Goal: Information Seeking & Learning: Check status

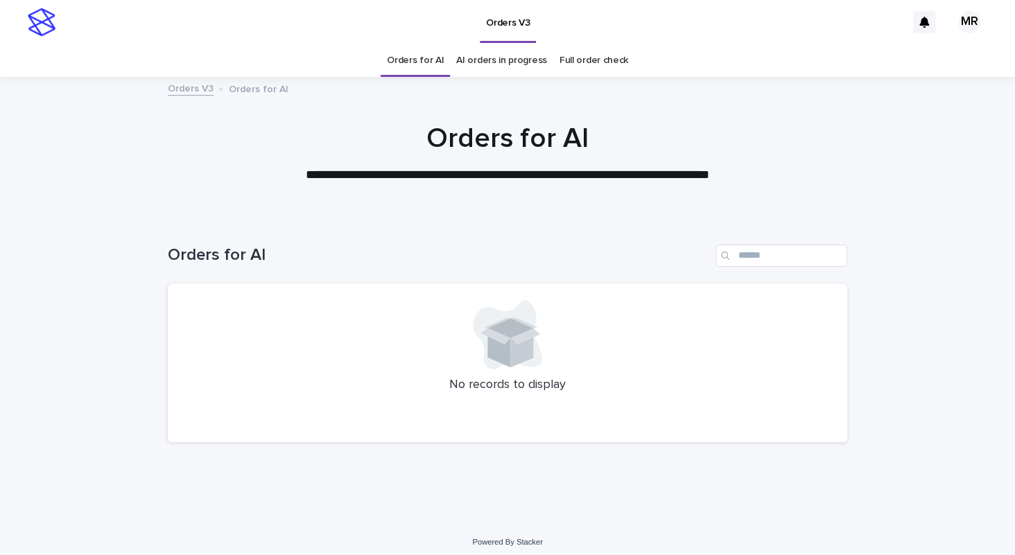
click at [507, 64] on link "AI orders in progress" at bounding box center [501, 60] width 91 height 33
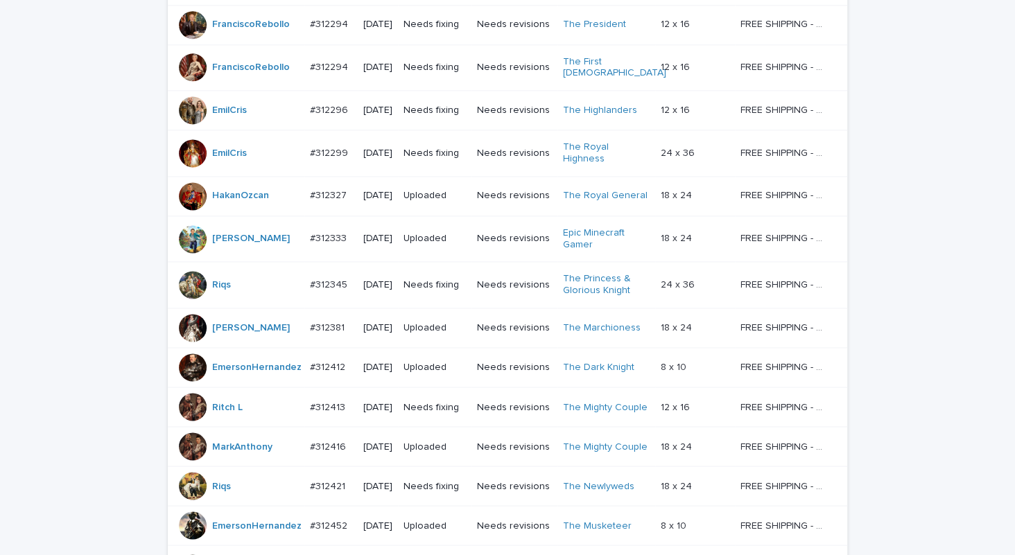
scroll to position [1151, 0]
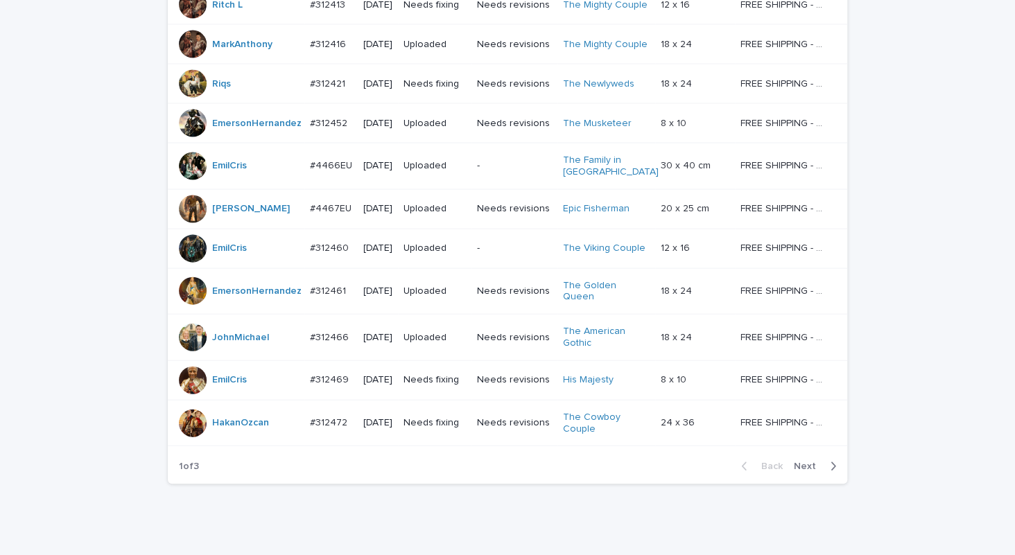
click at [806, 462] on span "Next" at bounding box center [809, 467] width 30 height 10
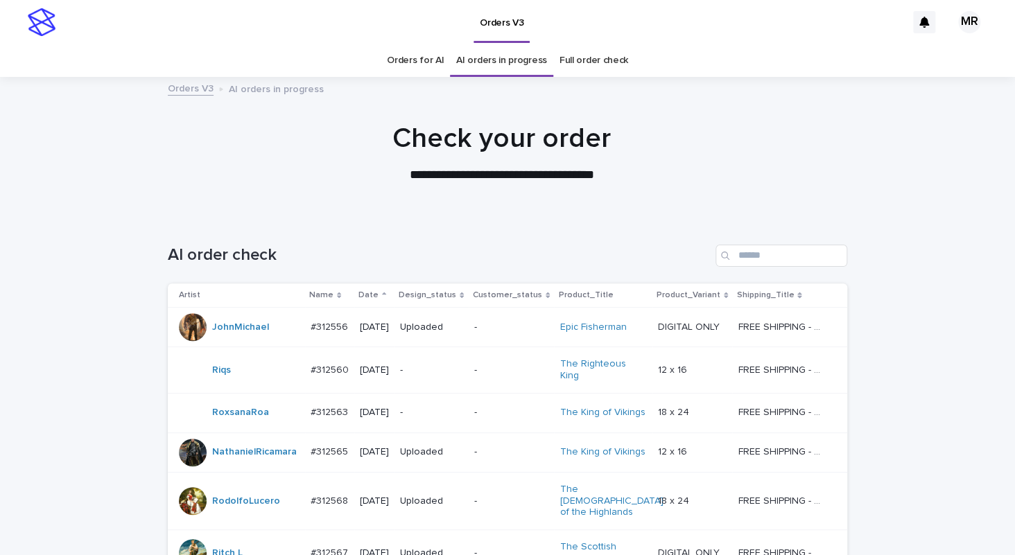
click at [411, 58] on link "Orders for AI" at bounding box center [415, 60] width 57 height 33
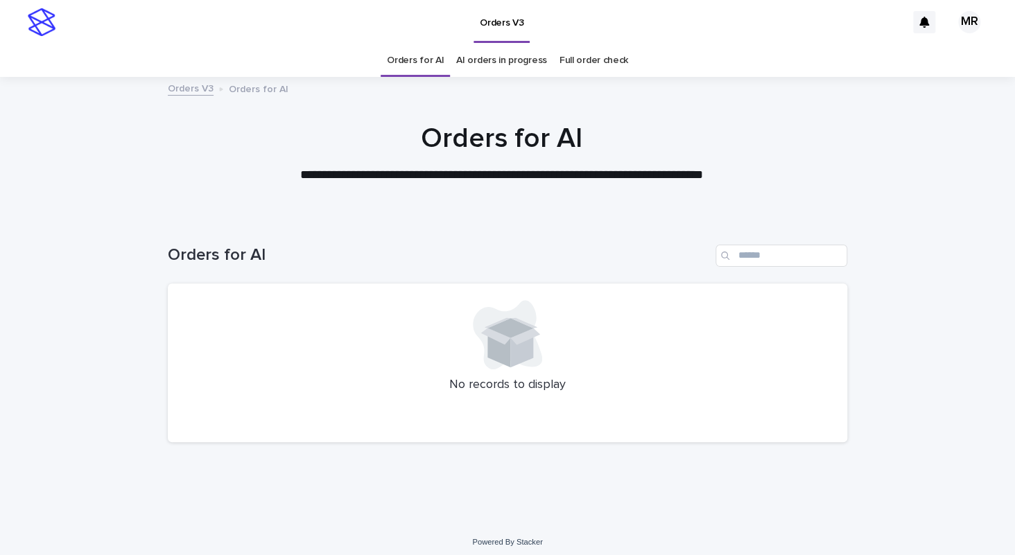
click at [508, 62] on link "AI orders in progress" at bounding box center [501, 60] width 91 height 33
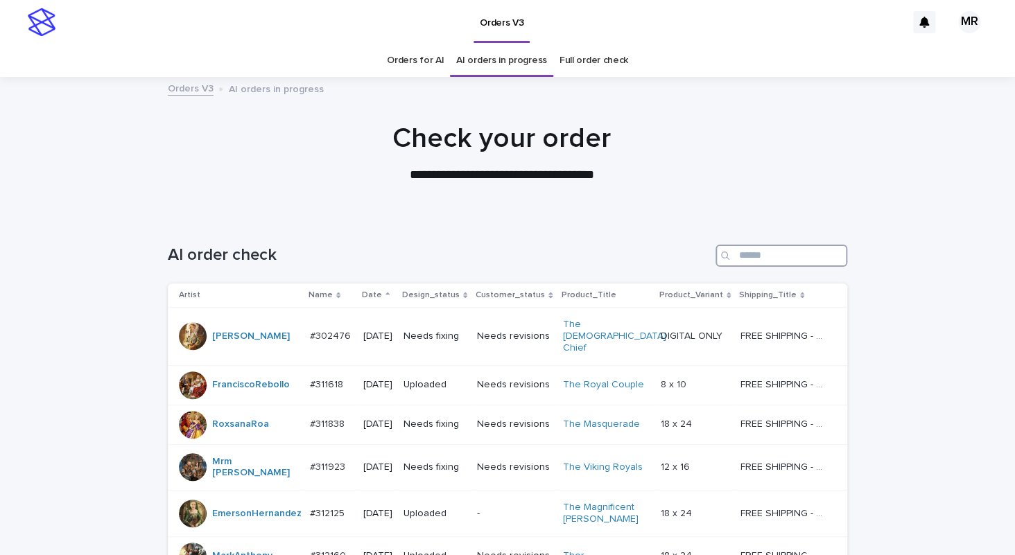
click at [798, 256] on input "Search" at bounding box center [781, 256] width 132 height 22
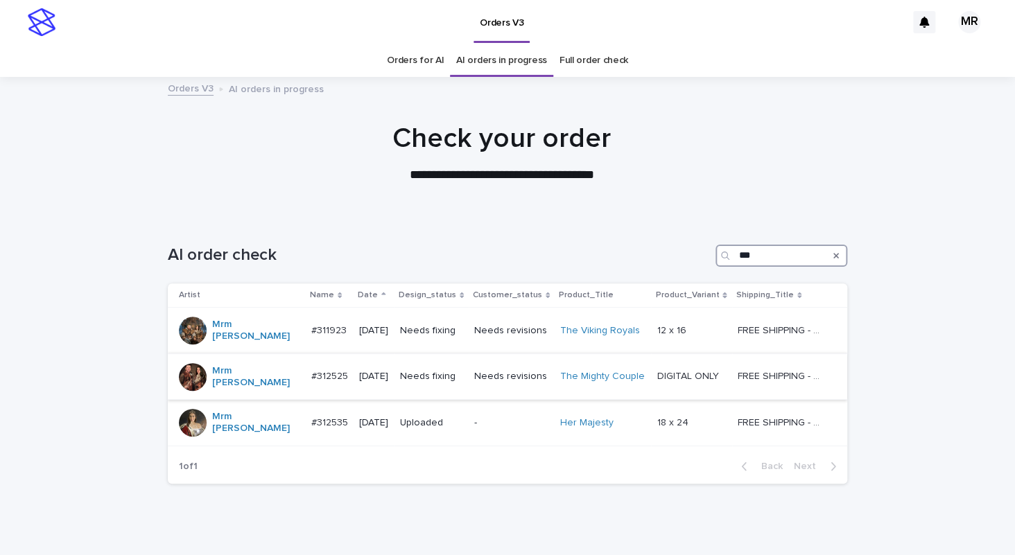
type input "***"
click at [458, 371] on p "Needs fixing" at bounding box center [431, 377] width 63 height 12
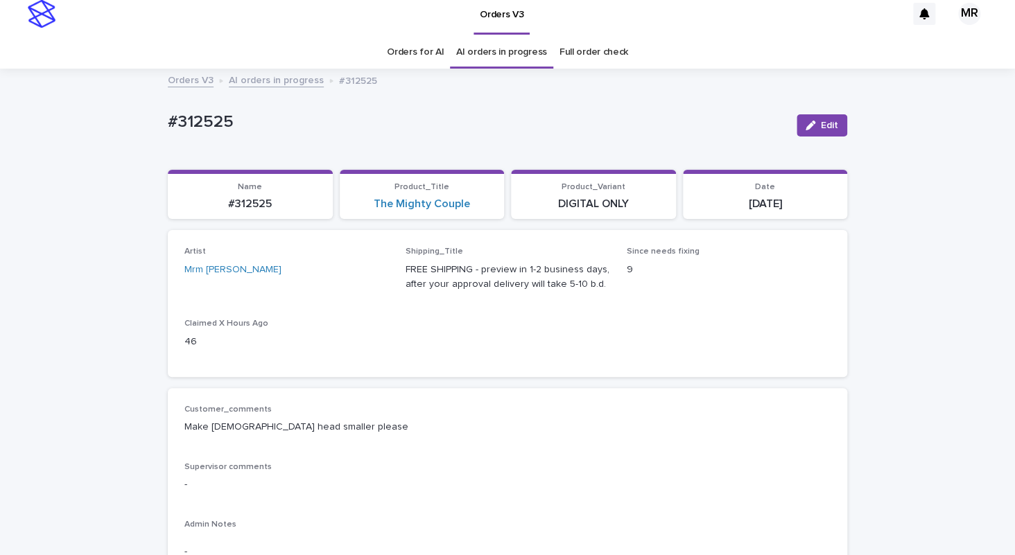
scroll to position [10, 0]
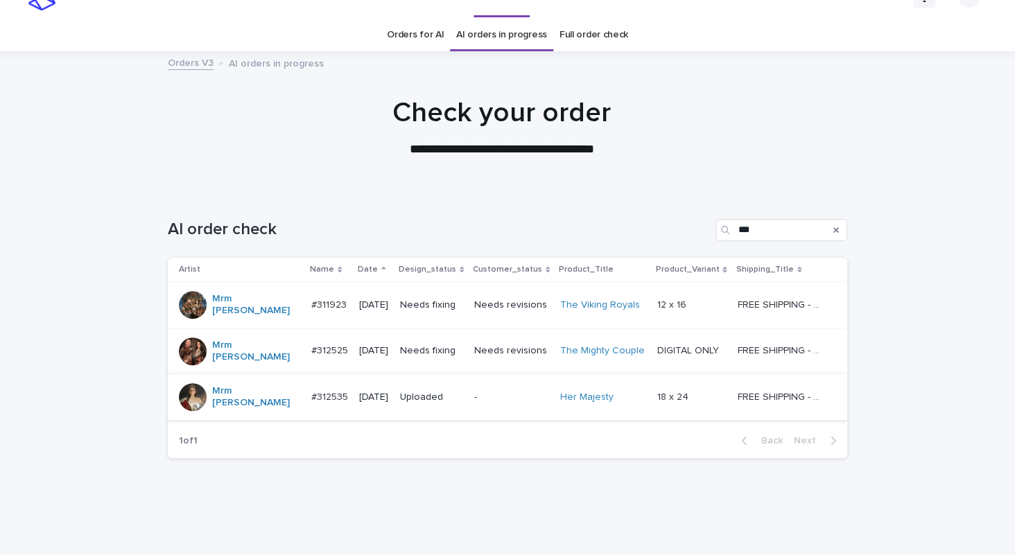
scroll to position [26, 0]
click at [459, 301] on p "Needs fixing" at bounding box center [431, 305] width 63 height 12
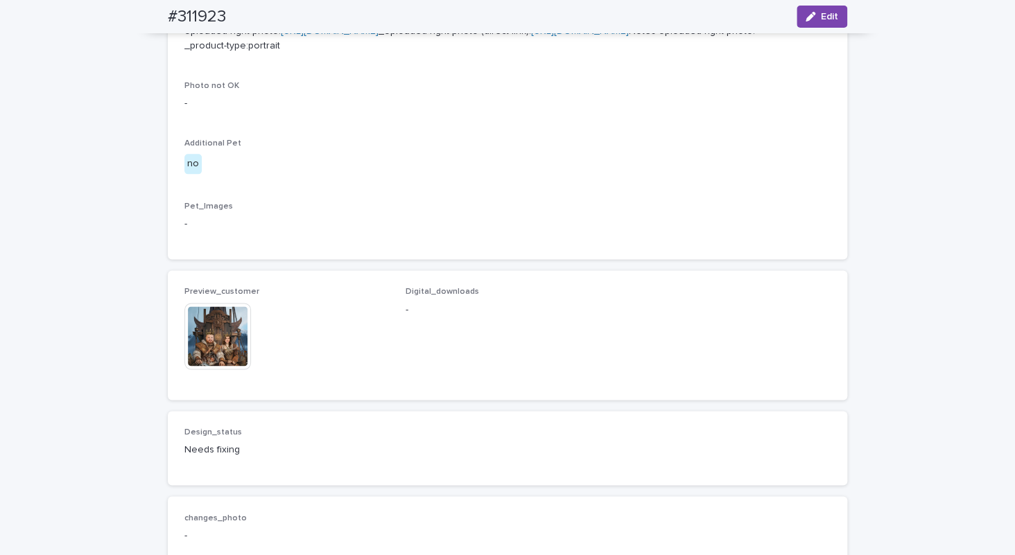
scroll to position [710, 0]
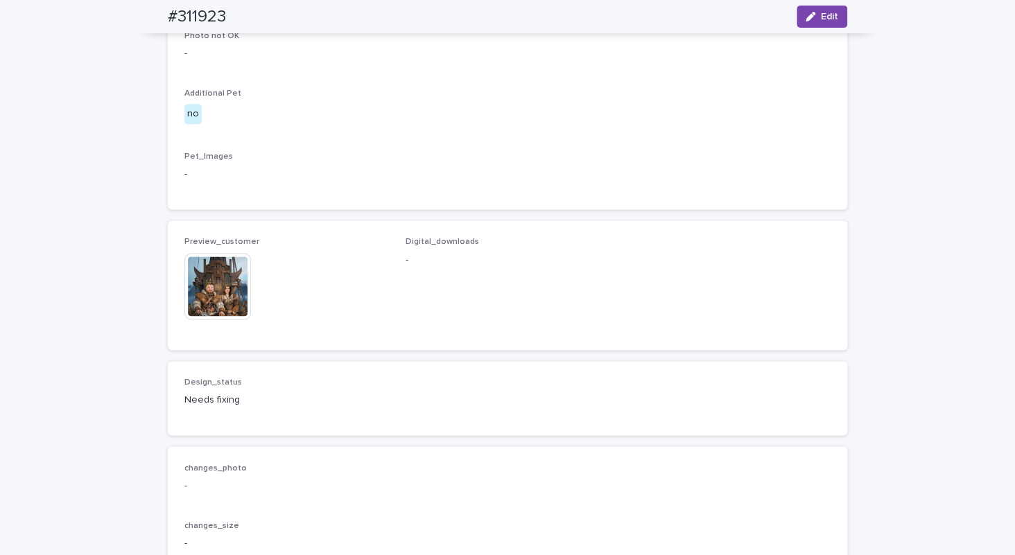
click at [213, 319] on img at bounding box center [217, 286] width 67 height 67
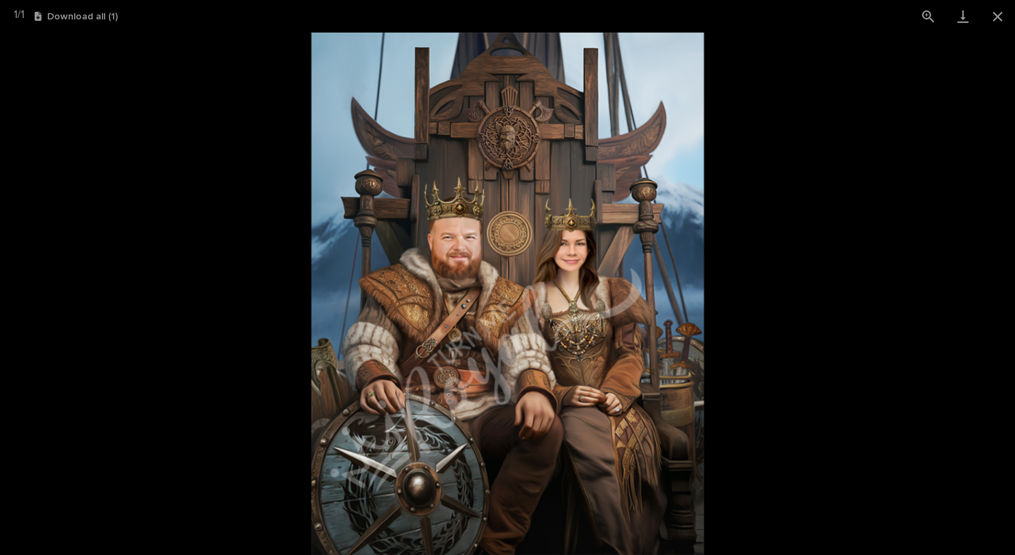
click at [105, 130] on picture at bounding box center [507, 294] width 1015 height 523
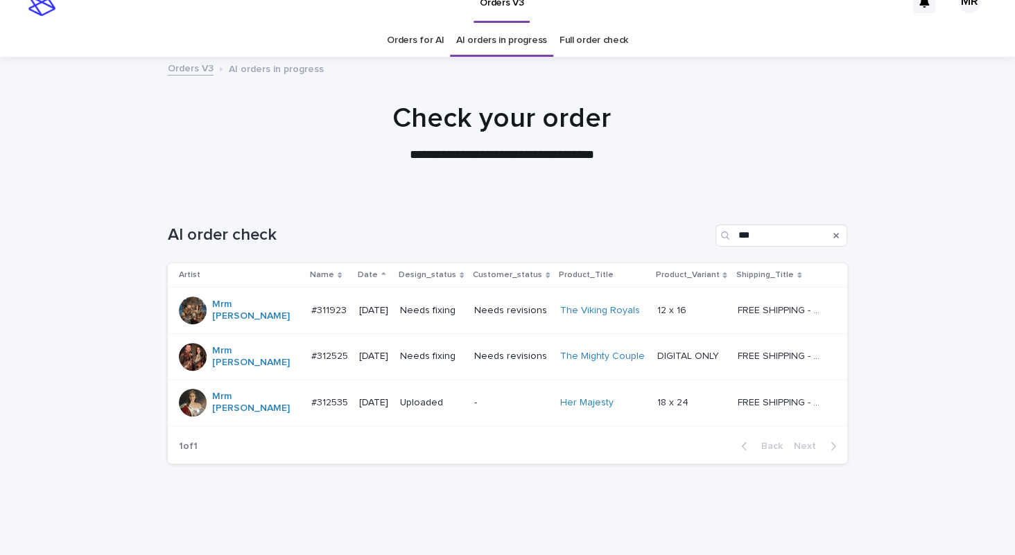
scroll to position [16, 0]
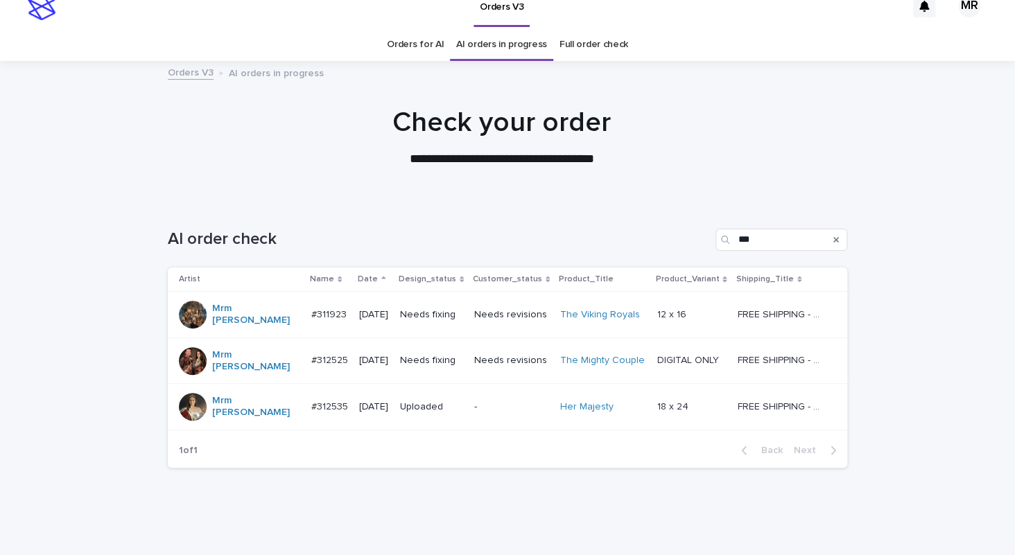
click at [417, 41] on link "Orders for AI" at bounding box center [415, 44] width 57 height 33
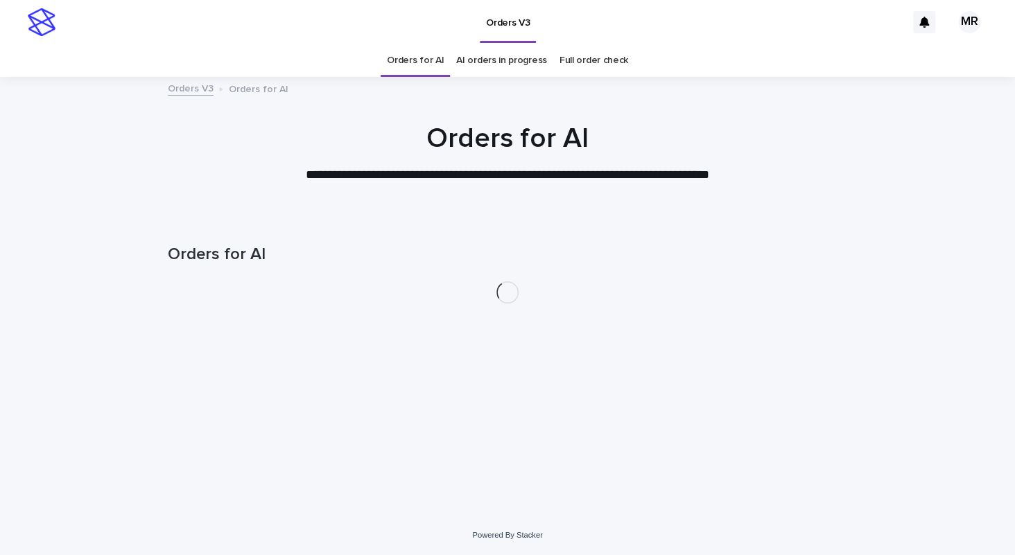
click at [658, 137] on h1 "Orders for AI" at bounding box center [507, 138] width 679 height 33
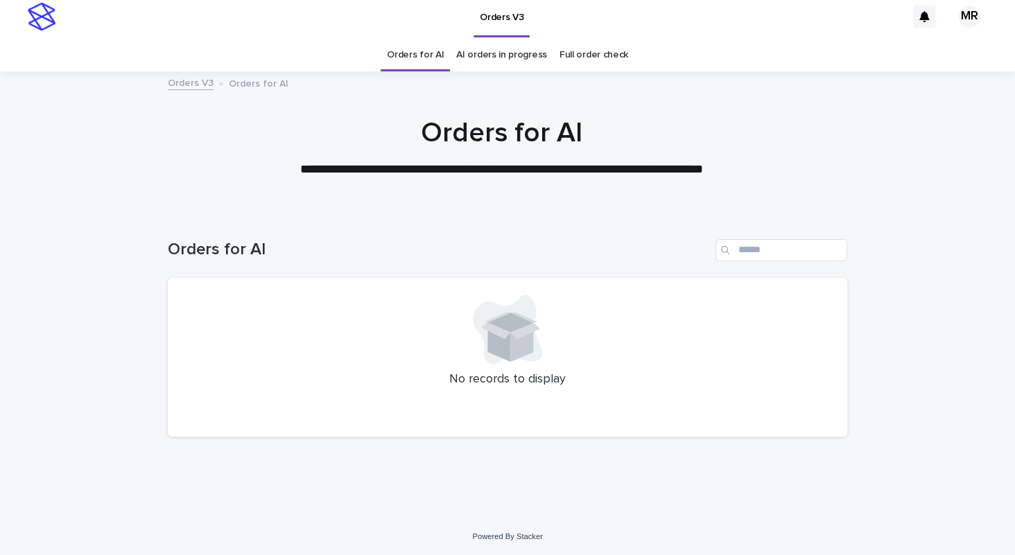
scroll to position [6, 0]
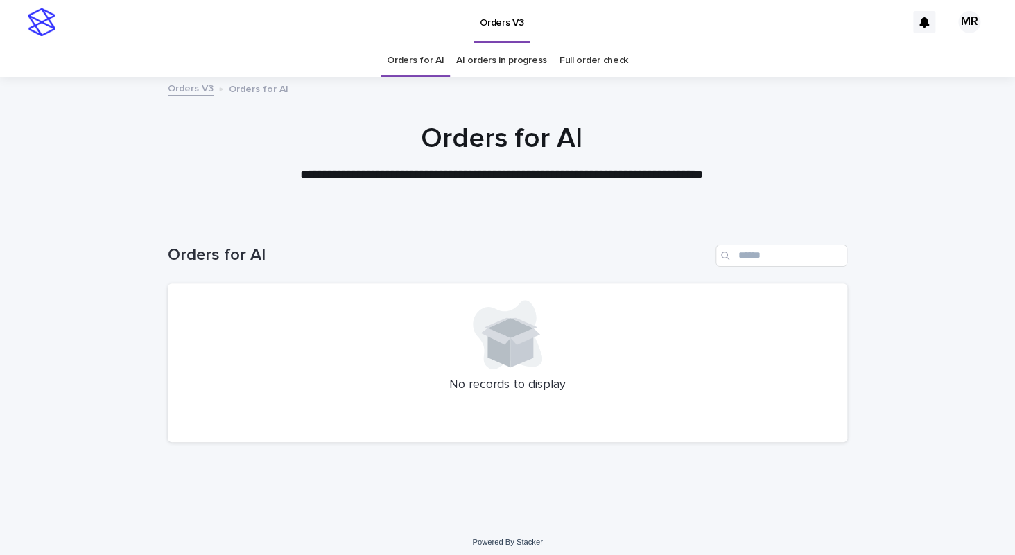
click at [62, 8] on div "Orders V3 MR" at bounding box center [507, 22] width 1015 height 44
click at [151, 24] on div "Orders V3" at bounding box center [483, 22] width 843 height 44
click at [67, 1] on div "Orders V3" at bounding box center [483, 22] width 843 height 44
click at [511, 63] on link "AI orders in progress" at bounding box center [501, 60] width 91 height 33
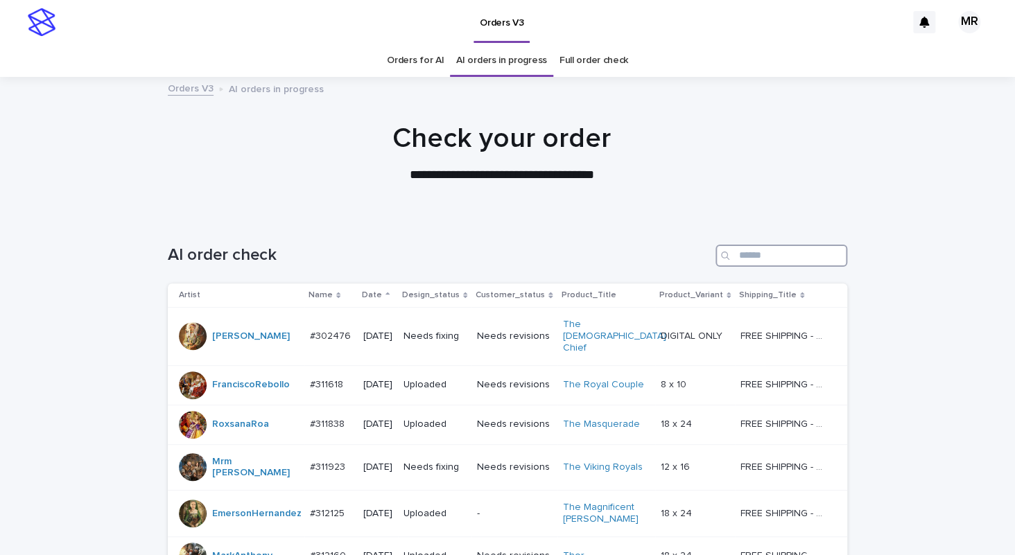
click at [753, 256] on input "Search" at bounding box center [781, 256] width 132 height 22
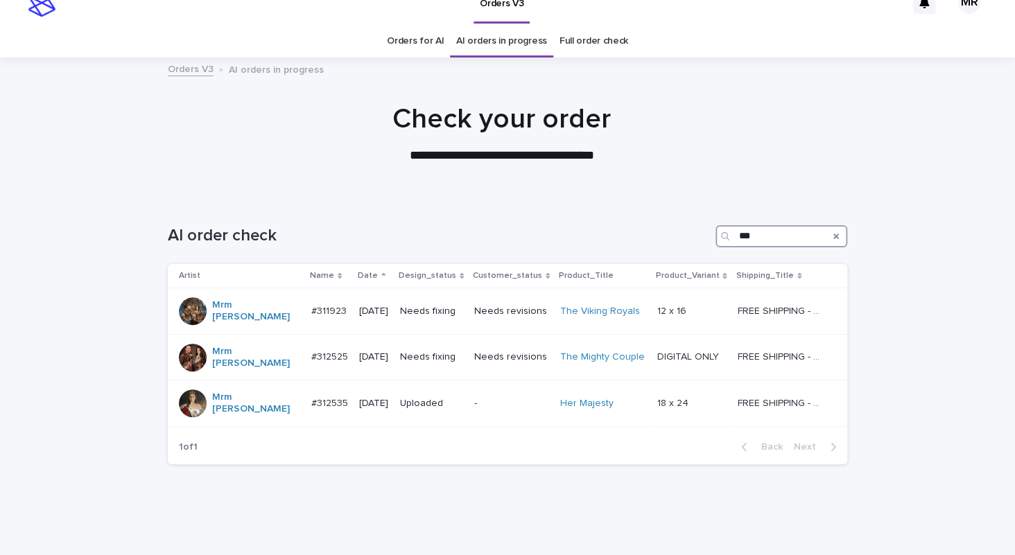
scroll to position [26, 0]
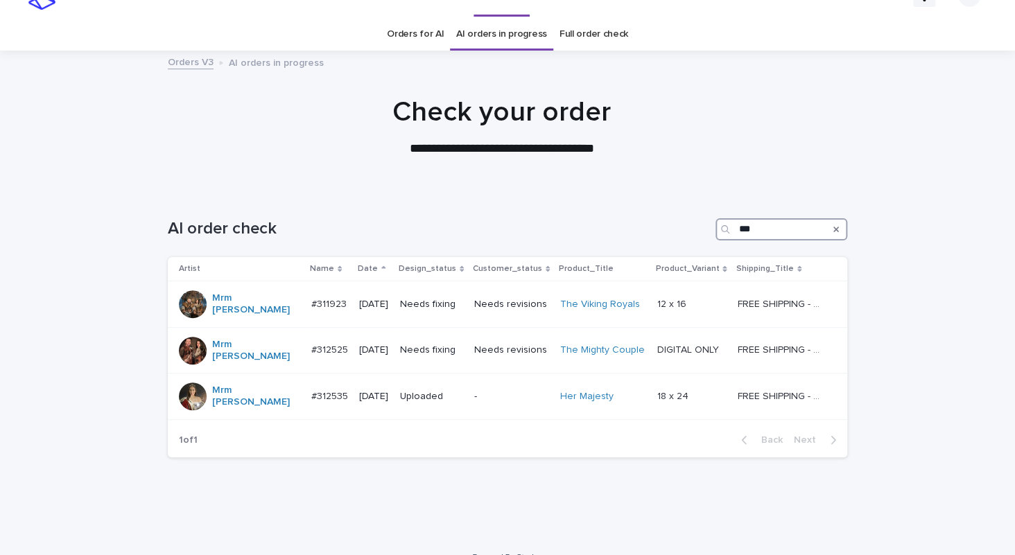
type input "***"
click at [429, 35] on link "Orders for AI" at bounding box center [415, 34] width 57 height 33
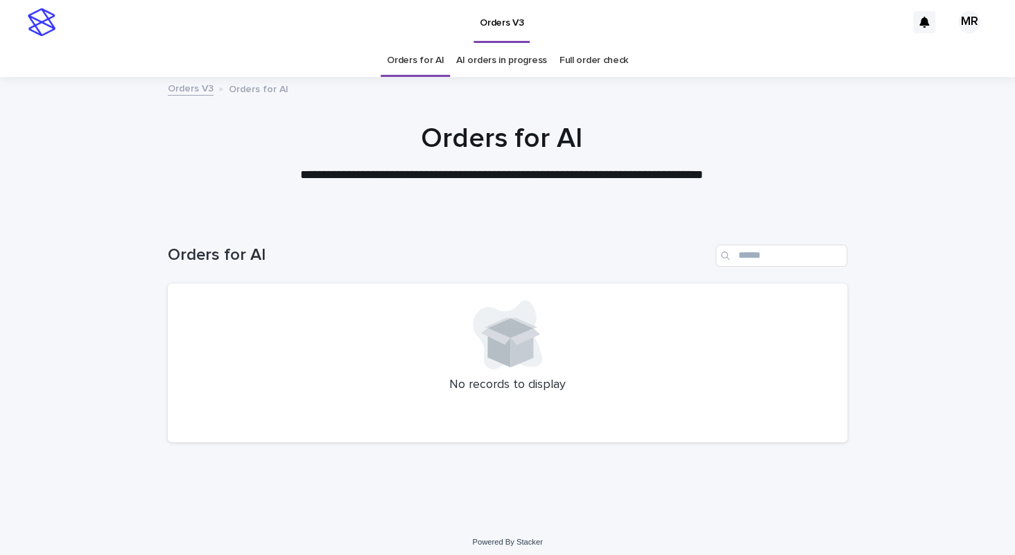
click at [252, 49] on div "Orders for AI AI orders in progress Full order check" at bounding box center [507, 60] width 1015 height 33
click at [101, 23] on div "Orders V3" at bounding box center [483, 22] width 843 height 44
